Goal: Navigation & Orientation: Find specific page/section

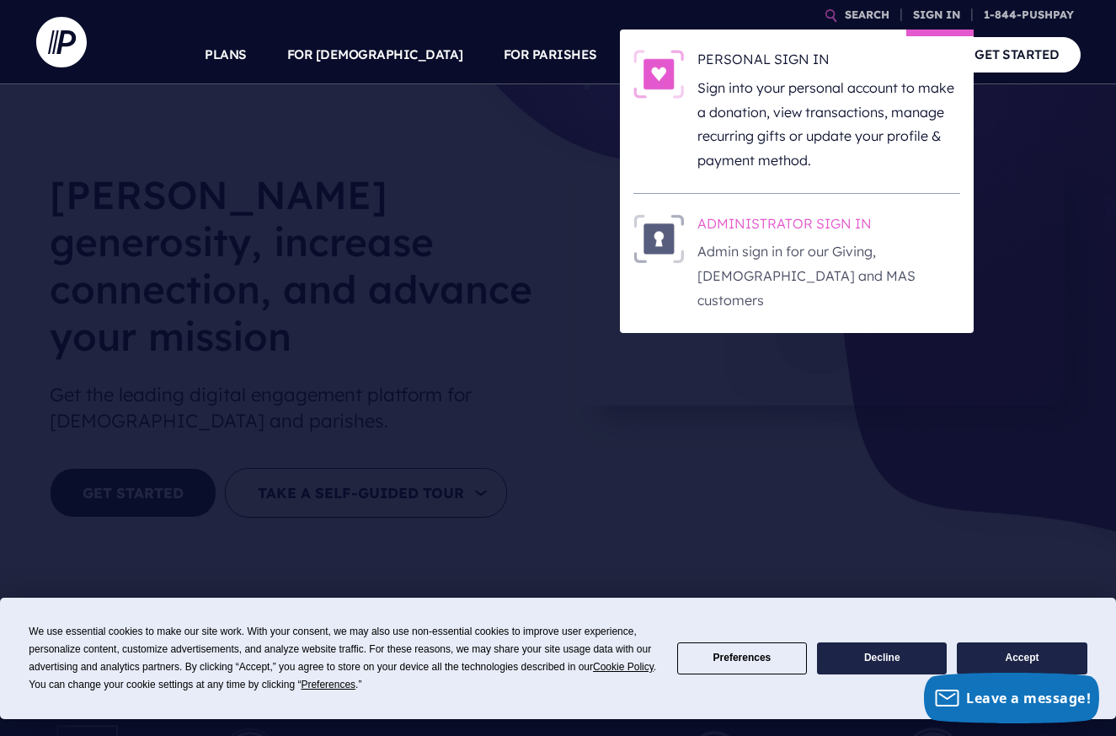
click at [854, 227] on h6 "ADMINISTRATOR SIGN IN" at bounding box center [829, 226] width 263 height 25
click at [842, 217] on h6 "ADMINISTRATOR SIGN IN" at bounding box center [829, 226] width 263 height 25
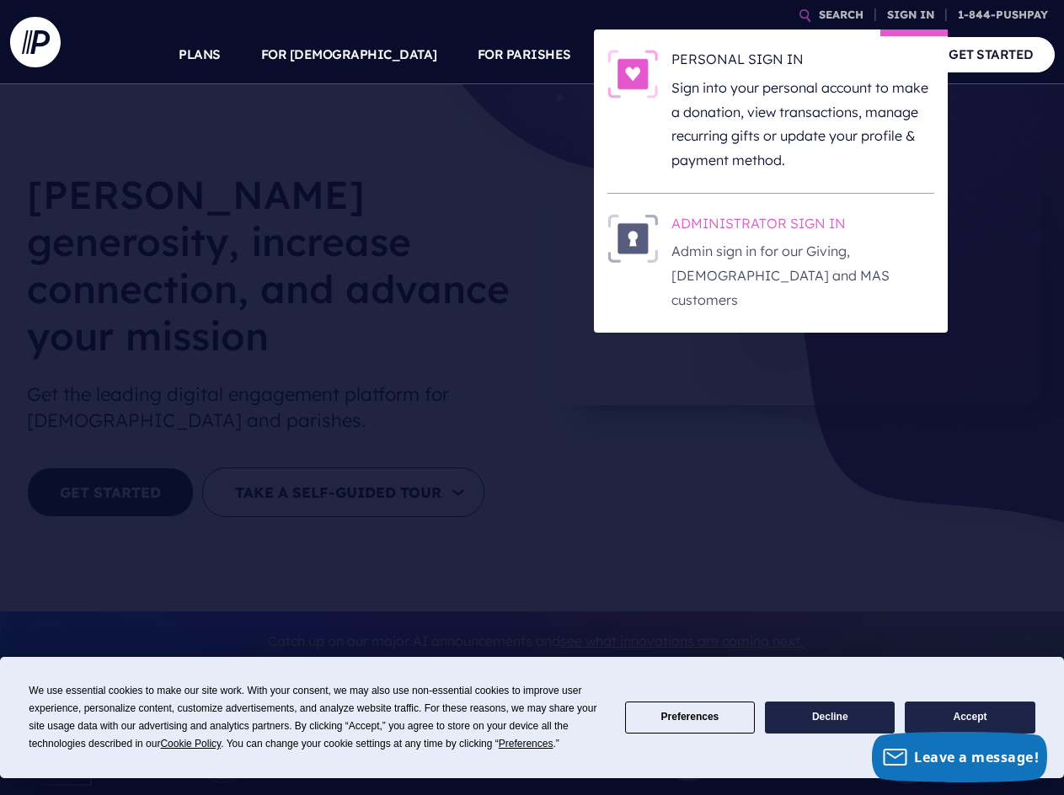
click at [785, 215] on h6 "ADMINISTRATOR SIGN IN" at bounding box center [802, 226] width 263 height 25
